Goal: Understand process/instructions: Learn how to perform a task or action

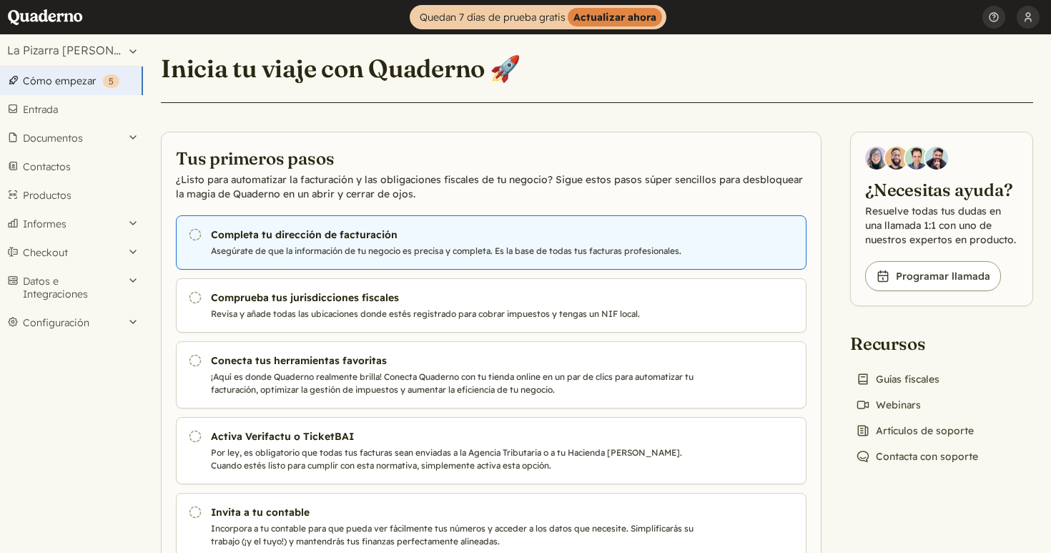
click at [298, 254] on p "Asegúrate de que la información de tu negocio es precisa y completa. Es la base…" at bounding box center [455, 250] width 488 height 13
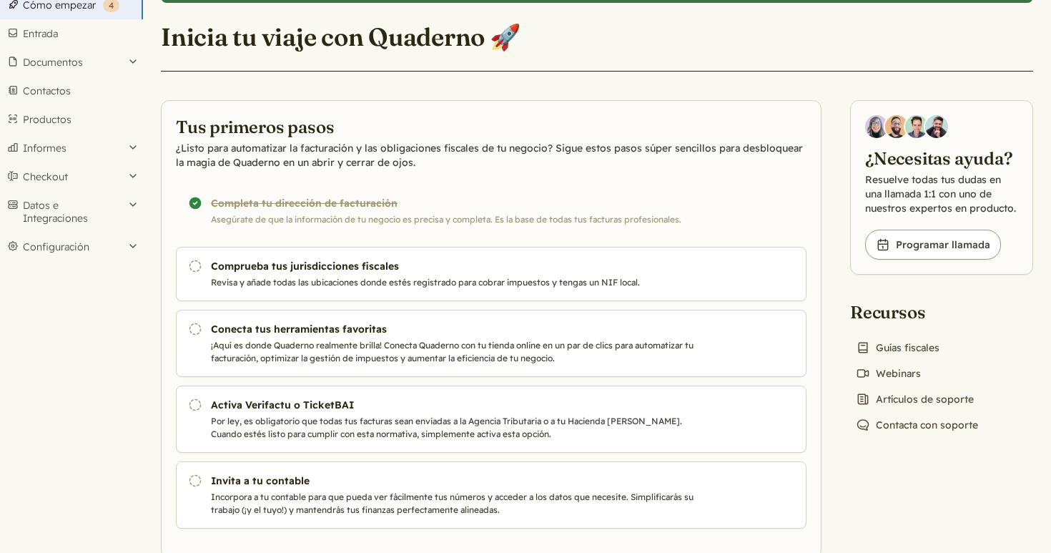
scroll to position [77, 0]
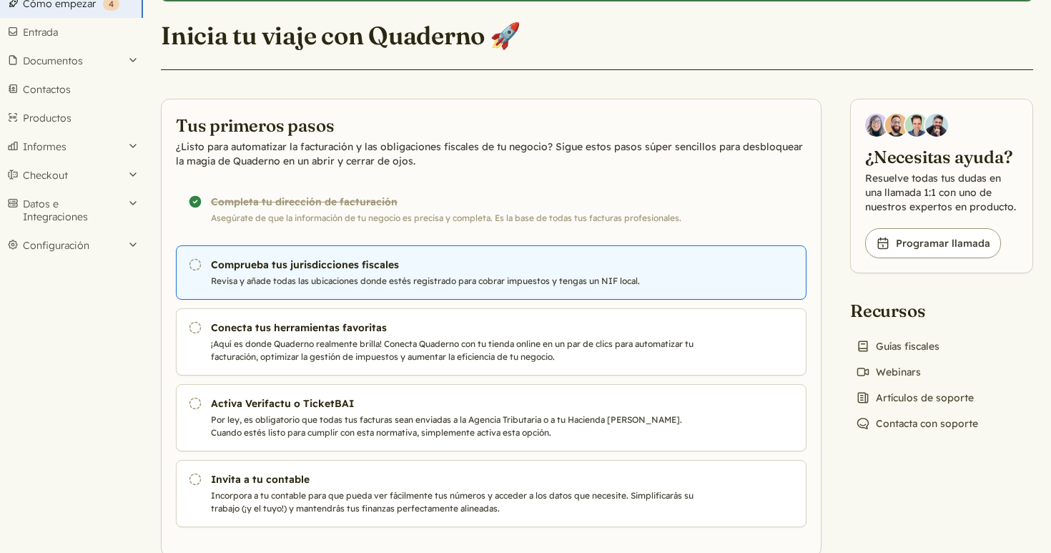
click at [234, 271] on h3 "Comprueba tus jurisdicciones fiscales" at bounding box center [455, 264] width 488 height 14
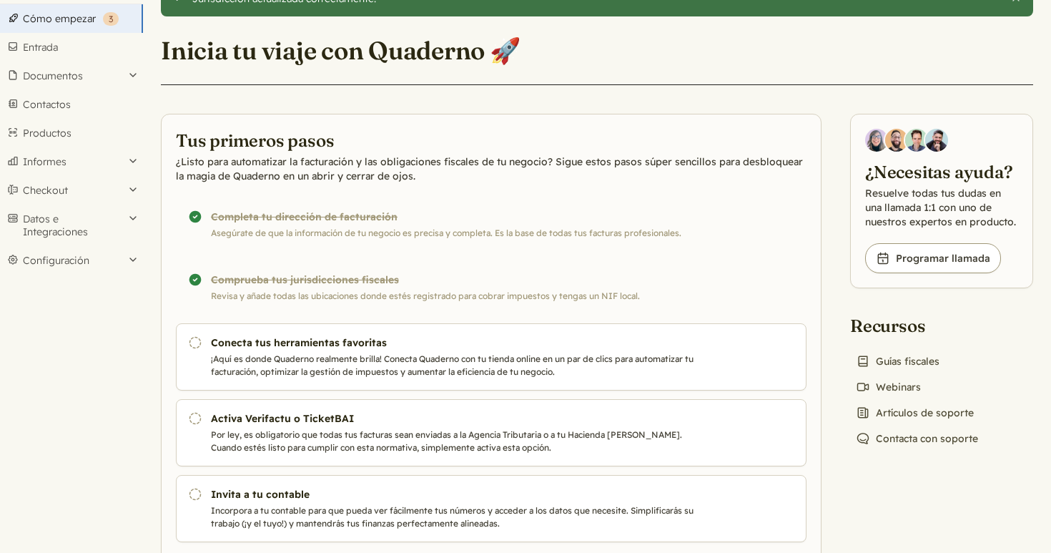
scroll to position [63, 0]
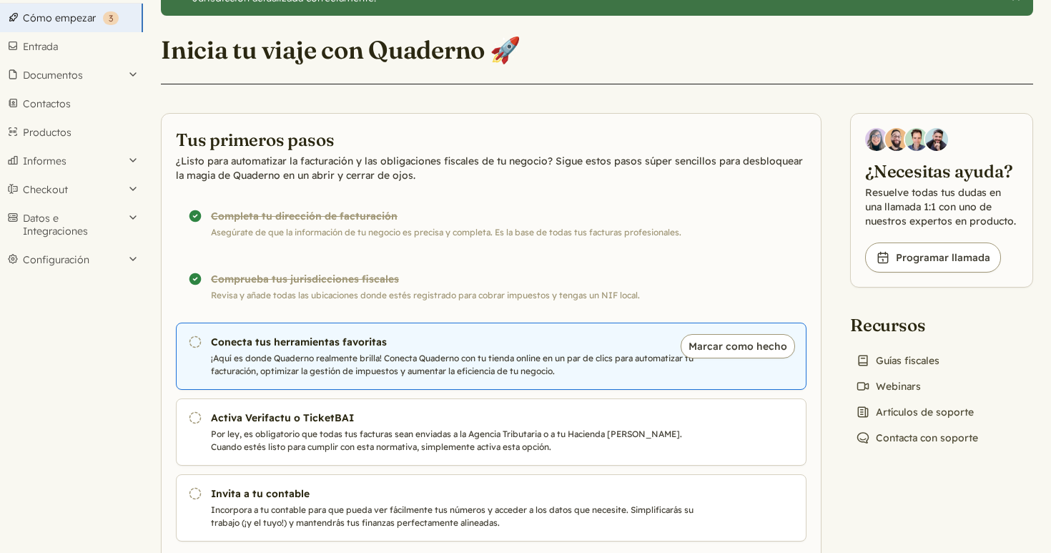
click at [340, 345] on h3 "Conecta tus herramientas favoritas" at bounding box center [455, 342] width 488 height 14
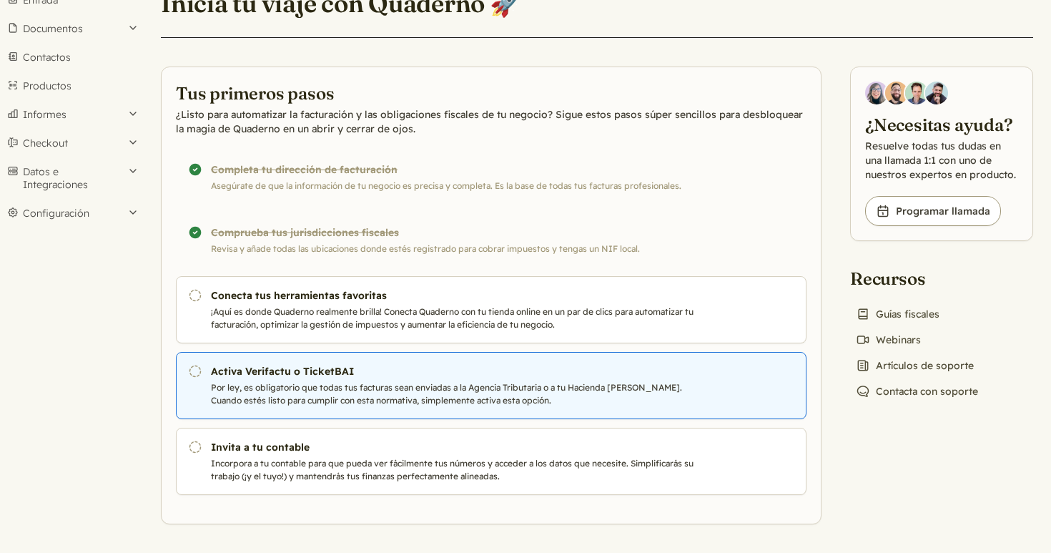
scroll to position [65, 0]
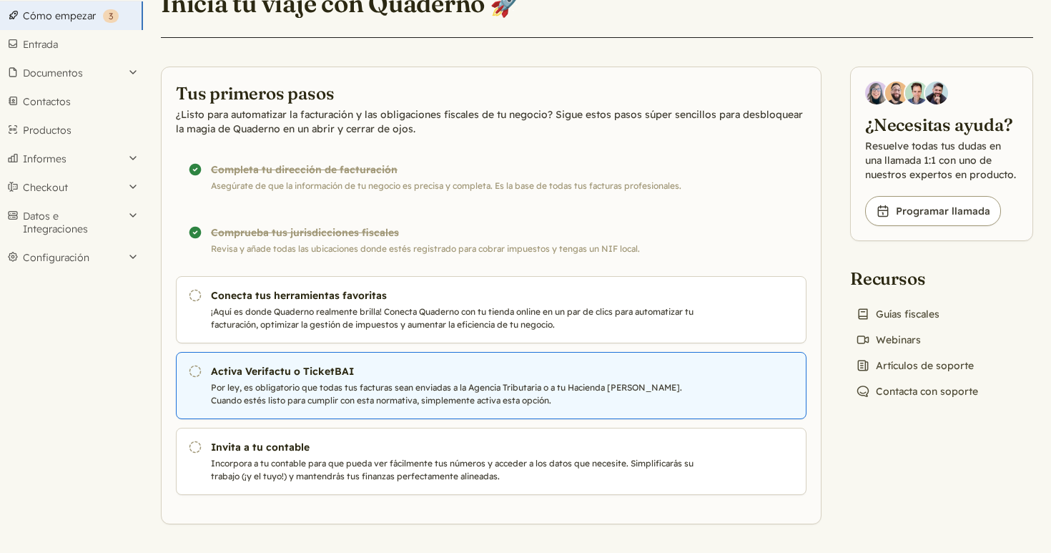
click at [305, 368] on h3 "Activa Verifactu o TicketBAI" at bounding box center [455, 371] width 488 height 14
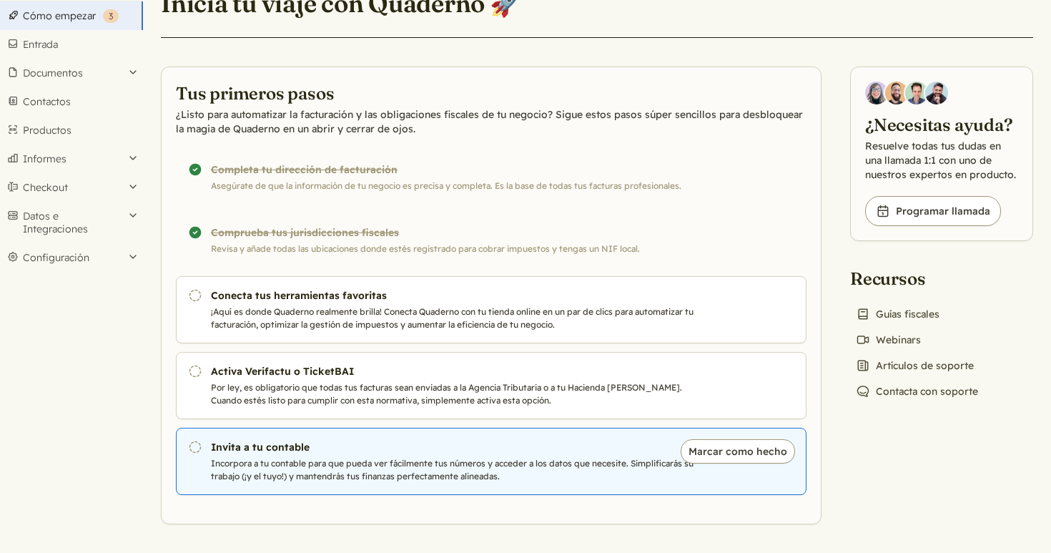
click at [312, 445] on h3 "Invita a tu contable" at bounding box center [455, 447] width 488 height 14
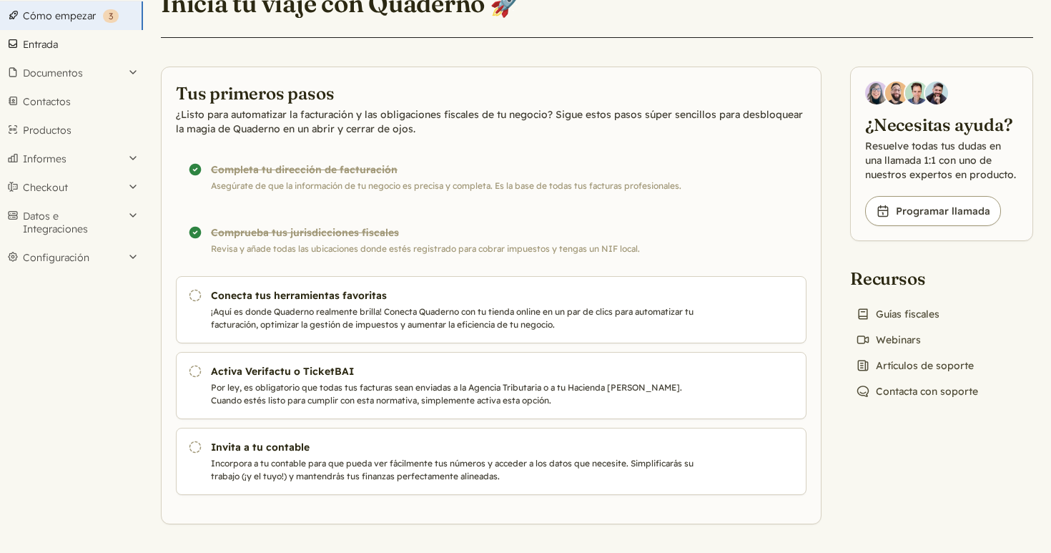
click at [77, 48] on link "Entrada" at bounding box center [71, 44] width 143 height 29
